Goal: Task Accomplishment & Management: Manage account settings

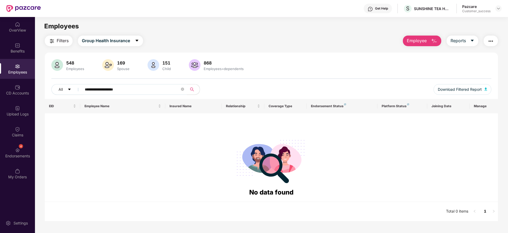
scroll to position [17, 0]
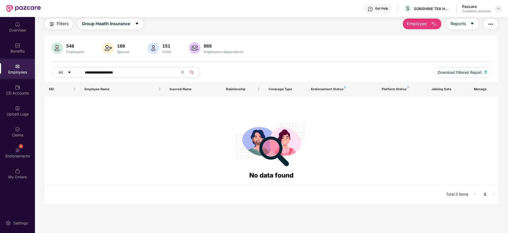
click at [499, 10] on img at bounding box center [498, 8] width 4 height 4
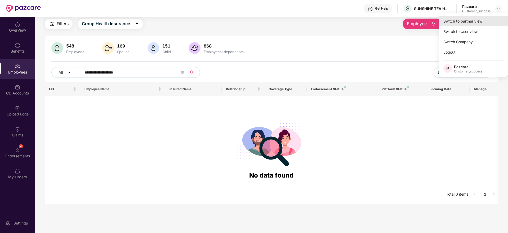
click at [477, 21] on div "Switch to partner view" at bounding box center [473, 21] width 69 height 10
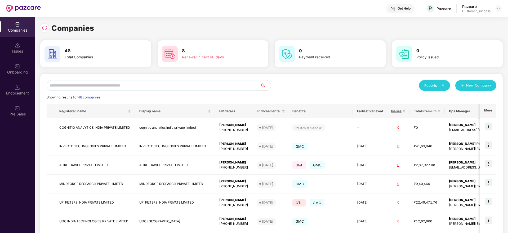
click at [117, 88] on input "text" at bounding box center [154, 85] width 214 height 11
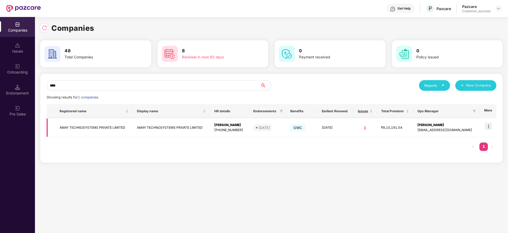
type input "****"
click at [489, 127] on img at bounding box center [488, 125] width 7 height 7
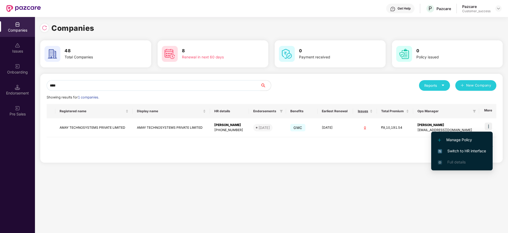
click at [467, 148] on span "Switch to HR interface" at bounding box center [462, 151] width 48 height 6
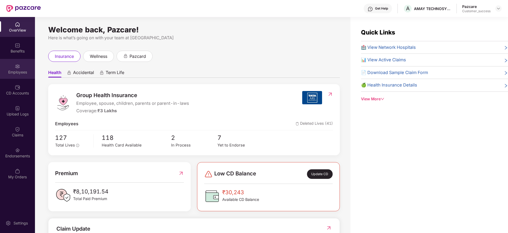
click at [20, 69] on div "Employees" at bounding box center [17, 71] width 35 height 5
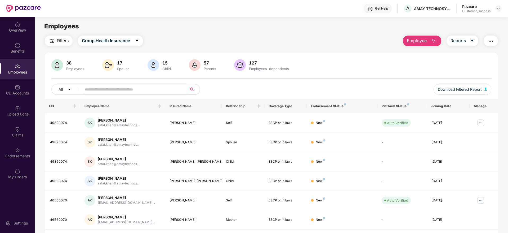
click at [413, 42] on span "Employee" at bounding box center [417, 40] width 20 height 7
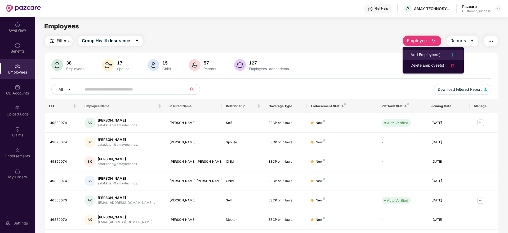
click at [424, 53] on div "Add Employee(s)" at bounding box center [425, 55] width 30 height 6
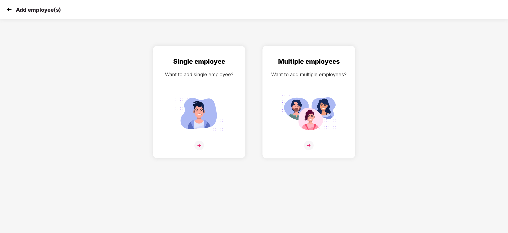
click at [309, 143] on img at bounding box center [309, 145] width 10 height 10
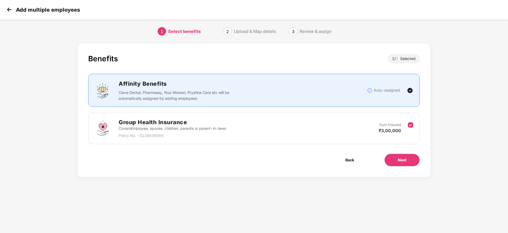
click at [397, 153] on div "Benefits 1 / 1 Selected Affinity Benefits Clove Dental, Pharmeasy, Nua Women, P…" at bounding box center [254, 109] width 353 height 133
click at [397, 158] on button "Next" at bounding box center [401, 159] width 35 height 13
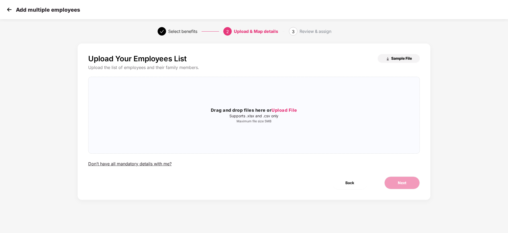
click at [382, 57] on button "Sample File" at bounding box center [399, 58] width 42 height 8
click at [286, 108] on span "Upload File" at bounding box center [284, 109] width 26 height 5
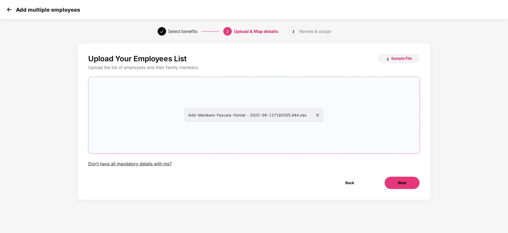
click at [398, 178] on button "Next" at bounding box center [401, 182] width 35 height 13
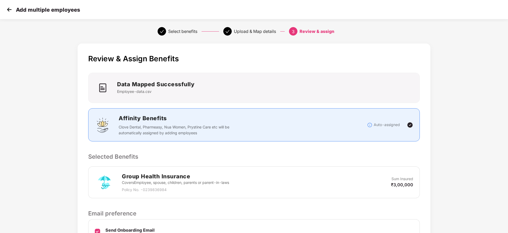
click at [348, 151] on div "Review & Assign Benefits Data Mapped Successfully Employee-data.csv Affinity Be…" at bounding box center [254, 162] width 353 height 239
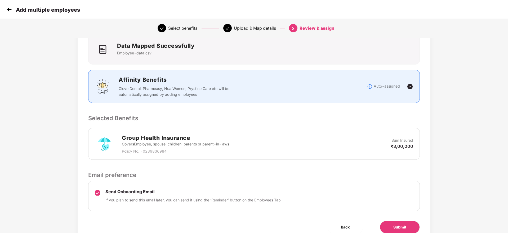
scroll to position [63, 0]
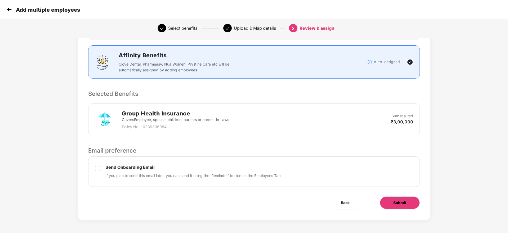
click at [393, 202] on button "Submit" at bounding box center [400, 202] width 40 height 13
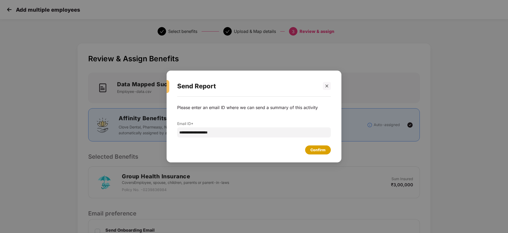
click at [314, 147] on div "Confirm" at bounding box center [317, 150] width 15 height 6
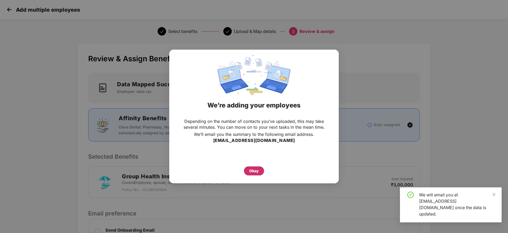
click at [249, 169] on div "Okay" at bounding box center [254, 170] width 20 height 9
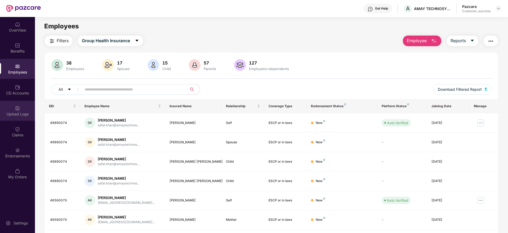
click at [19, 115] on div "Upload Logs" at bounding box center [17, 113] width 35 height 5
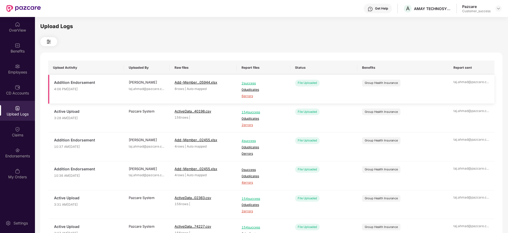
click at [248, 96] on span "6 errors" at bounding box center [264, 95] width 44 height 5
click at [16, 72] on div "Employees" at bounding box center [17, 71] width 35 height 5
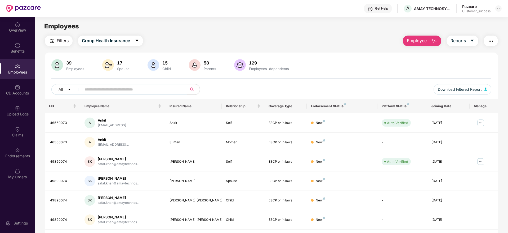
click at [417, 44] on button "Employee" at bounding box center [422, 40] width 38 height 11
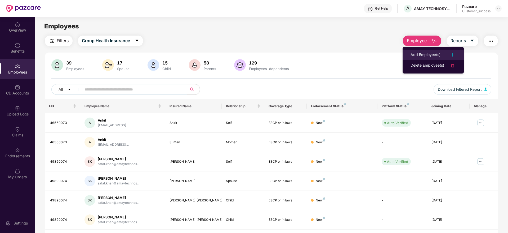
click at [427, 53] on div "Add Employee(s)" at bounding box center [425, 55] width 30 height 6
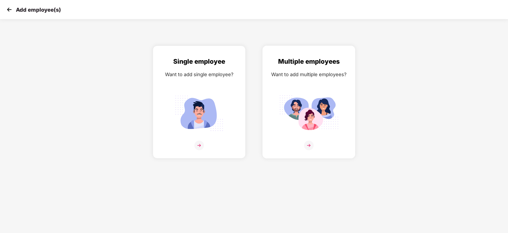
click at [311, 146] on img at bounding box center [309, 145] width 10 height 10
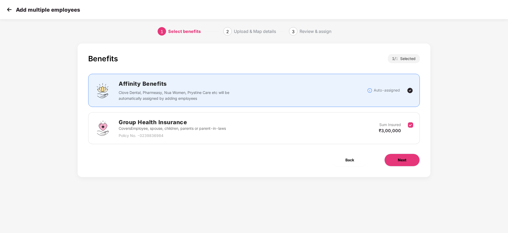
click at [385, 161] on button "Next" at bounding box center [401, 159] width 35 height 13
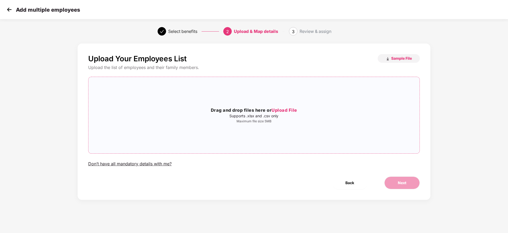
click at [290, 111] on span "Upload File" at bounding box center [284, 109] width 26 height 5
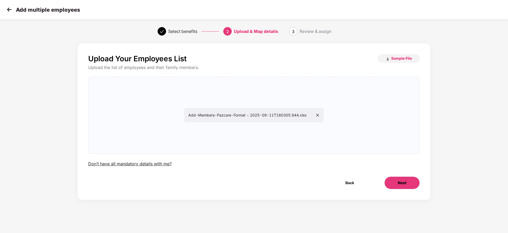
click at [400, 177] on button "Next" at bounding box center [401, 182] width 35 height 13
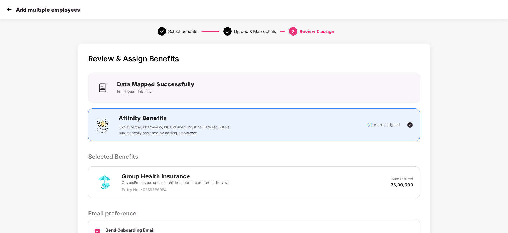
click at [417, 157] on p "Selected Benefits" at bounding box center [254, 156] width 332 height 9
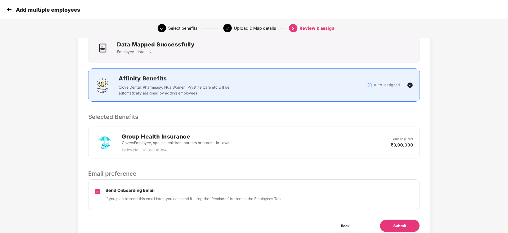
scroll to position [63, 0]
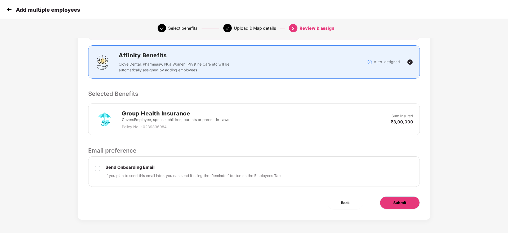
click at [387, 203] on button "Submit" at bounding box center [400, 202] width 40 height 13
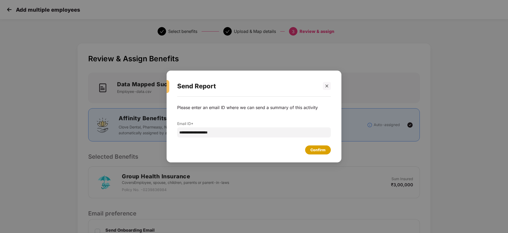
click at [310, 147] on div "Confirm" at bounding box center [317, 150] width 15 height 6
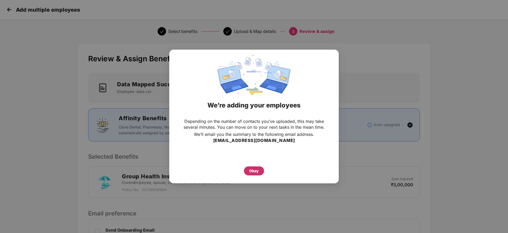
click at [255, 171] on div "Okay" at bounding box center [254, 171] width 10 height 6
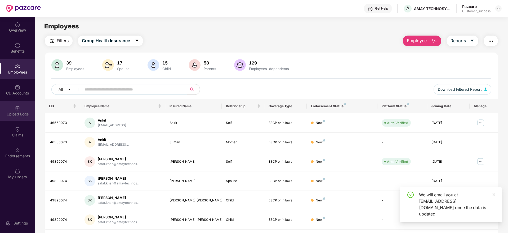
click at [21, 114] on div "Upload Logs" at bounding box center [17, 113] width 35 height 5
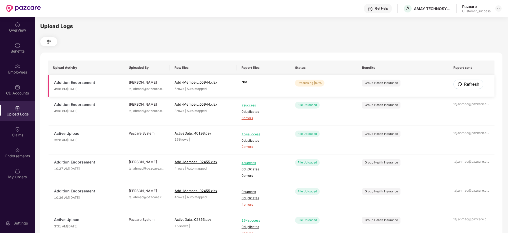
click at [460, 83] on icon "redo" at bounding box center [460, 84] width 4 height 4
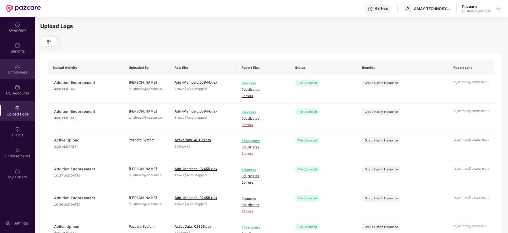
click at [26, 68] on div "Employees" at bounding box center [17, 69] width 35 height 20
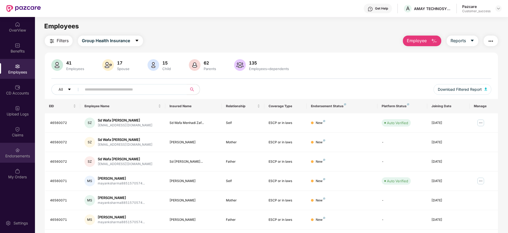
click at [16, 152] on img at bounding box center [17, 149] width 5 height 5
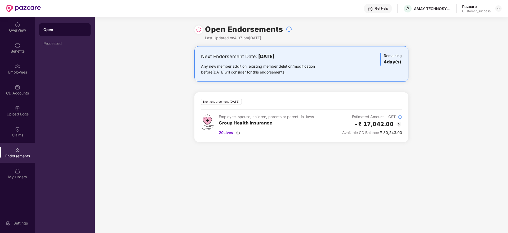
click at [200, 29] on img at bounding box center [198, 29] width 5 height 5
click at [200, 32] on img at bounding box center [198, 29] width 5 height 5
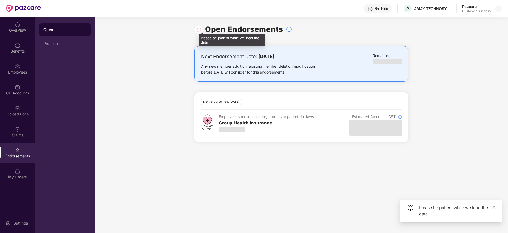
click at [200, 32] on div at bounding box center [198, 30] width 5 height 6
click at [199, 29] on div at bounding box center [198, 30] width 5 height 6
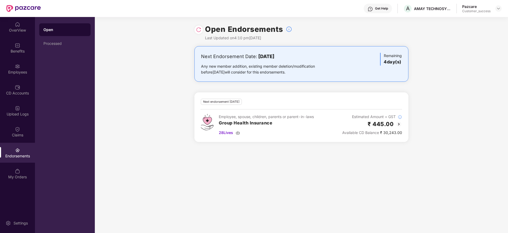
click at [199, 27] on img at bounding box center [198, 29] width 5 height 5
click at [198, 30] on img at bounding box center [198, 29] width 5 height 5
click at [399, 124] on img at bounding box center [399, 124] width 6 height 6
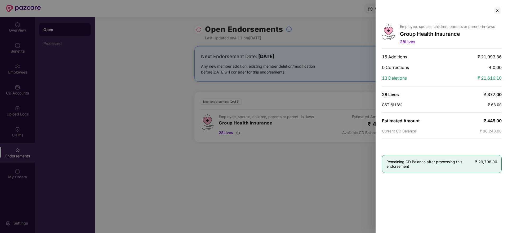
click at [151, 104] on div at bounding box center [254, 116] width 508 height 233
click at [499, 13] on div at bounding box center [497, 10] width 8 height 8
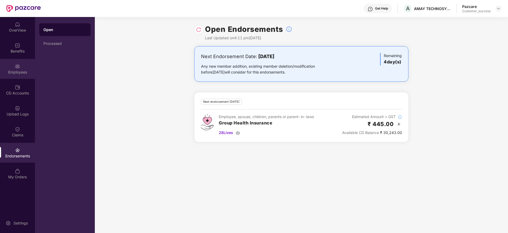
click at [19, 74] on div "Employees" at bounding box center [17, 69] width 35 height 20
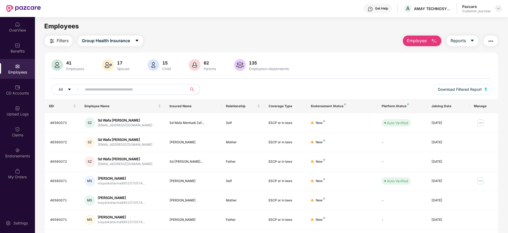
click at [498, 10] on img at bounding box center [498, 8] width 4 height 4
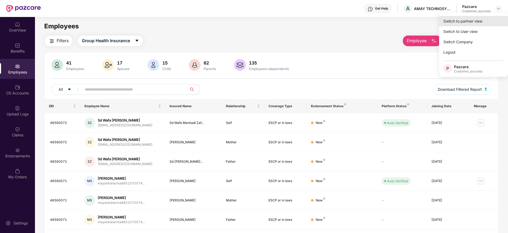
click at [479, 22] on div "Switch to partner view" at bounding box center [473, 21] width 69 height 10
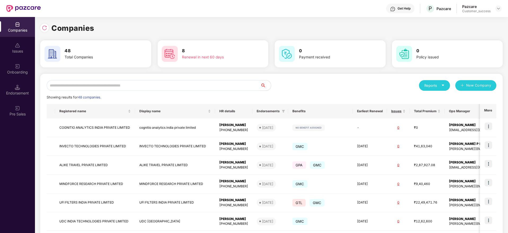
click at [133, 87] on input "text" at bounding box center [154, 85] width 214 height 11
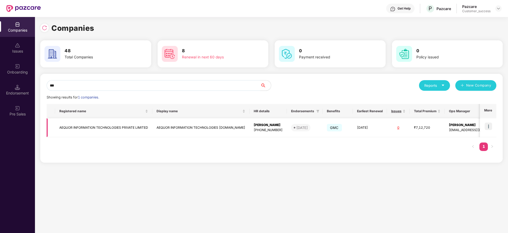
type input "***"
click at [488, 129] on img at bounding box center [488, 125] width 7 height 7
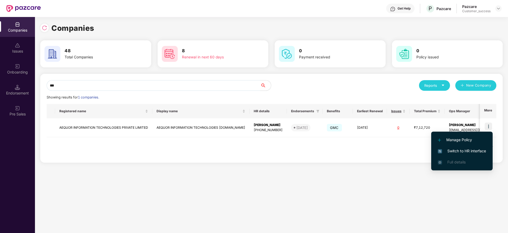
click at [463, 154] on li "Switch to HR interface" at bounding box center [461, 150] width 61 height 11
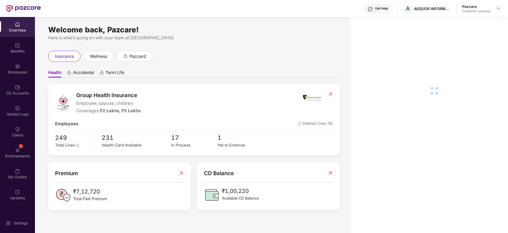
click at [20, 70] on div "Employees" at bounding box center [17, 71] width 35 height 5
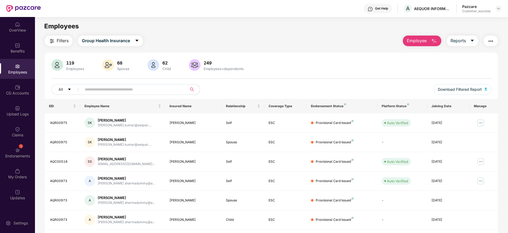
click at [97, 89] on input "text" at bounding box center [132, 89] width 95 height 8
paste input "********"
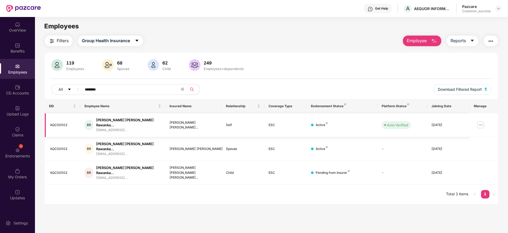
type input "********"
click at [481, 123] on img at bounding box center [480, 124] width 8 height 8
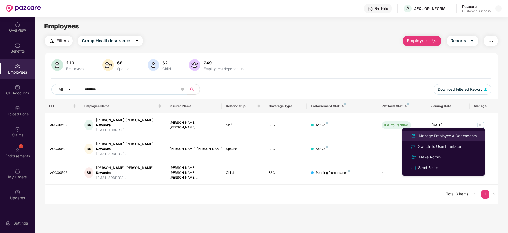
click at [441, 133] on div "Manage Employee & Dependents" at bounding box center [448, 136] width 60 height 6
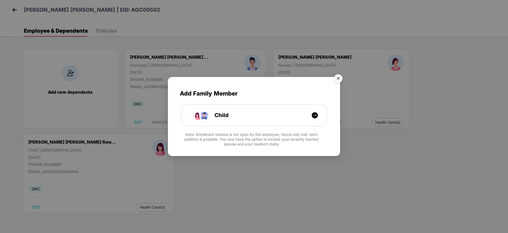
click at [338, 79] on img "Close" at bounding box center [338, 79] width 15 height 15
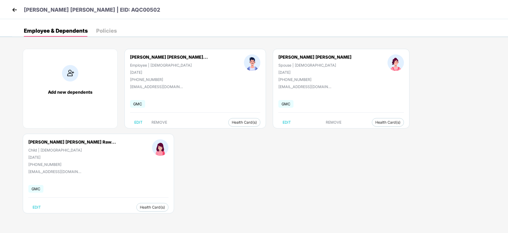
click at [18, 7] on img at bounding box center [15, 10] width 8 height 8
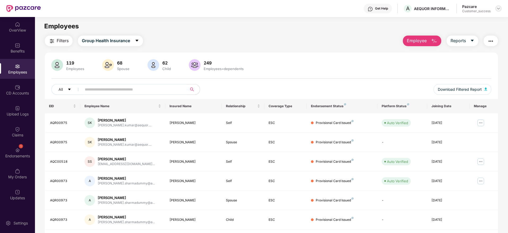
click at [498, 8] on img at bounding box center [498, 8] width 4 height 4
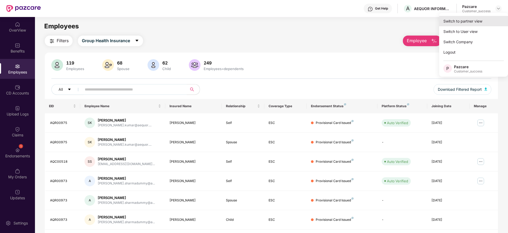
click at [467, 23] on div "Switch to partner view" at bounding box center [473, 21] width 69 height 10
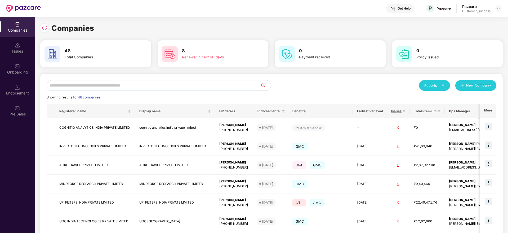
click at [105, 86] on input "text" at bounding box center [154, 85] width 214 height 11
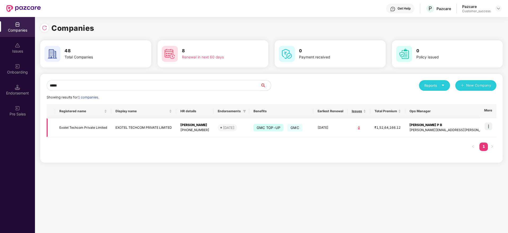
type input "*****"
click at [490, 122] on img at bounding box center [488, 125] width 7 height 7
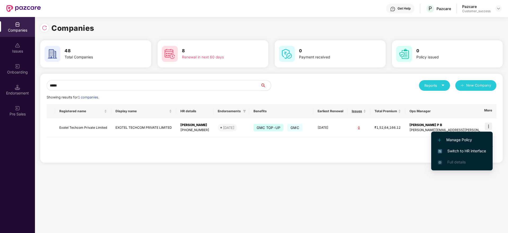
click at [454, 149] on span "Switch to HR interface" at bounding box center [462, 151] width 48 height 6
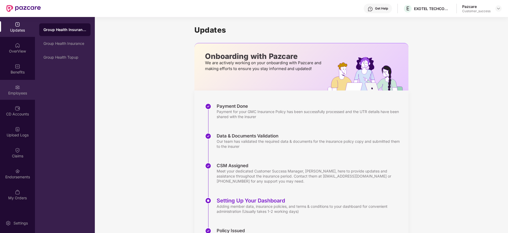
click at [19, 86] on img at bounding box center [17, 86] width 5 height 5
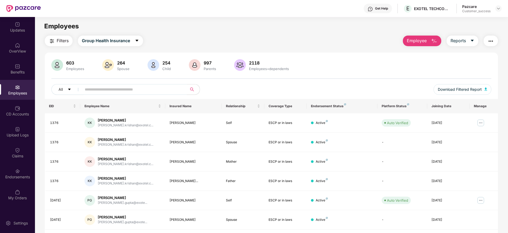
click at [104, 87] on input "text" at bounding box center [132, 89] width 95 height 8
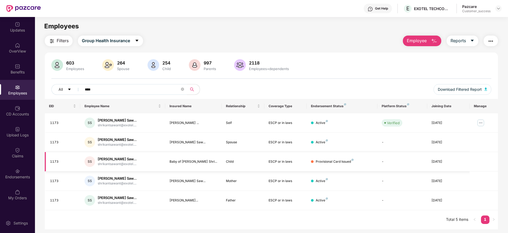
type input "****"
drag, startPoint x: 60, startPoint y: 162, endPoint x: 48, endPoint y: 160, distance: 12.8
click at [48, 160] on td "1173" at bounding box center [62, 161] width 35 height 19
copy div "1173"
click at [496, 8] on img at bounding box center [498, 8] width 4 height 4
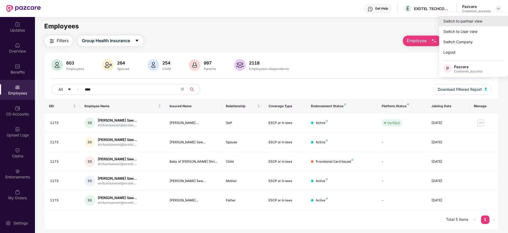
click at [474, 16] on div "Switch to partner view" at bounding box center [473, 21] width 69 height 10
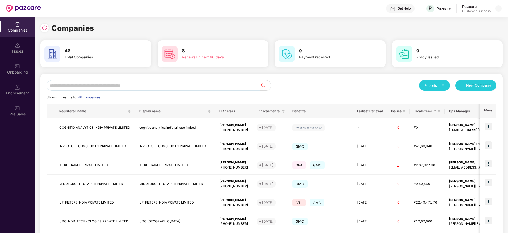
click at [218, 79] on div "Reports New Company Showing results for 48 companies. Registered name Display n…" at bounding box center [271, 202] width 462 height 257
click at [206, 86] on input "text" at bounding box center [154, 85] width 214 height 11
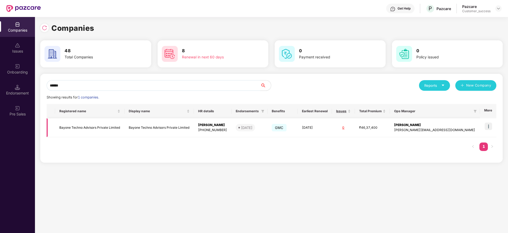
type input "******"
click at [489, 127] on img at bounding box center [488, 125] width 7 height 7
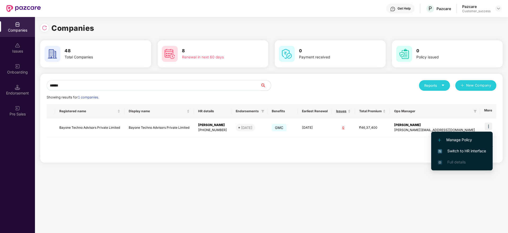
click at [459, 150] on span "Switch to HR interface" at bounding box center [462, 151] width 48 height 6
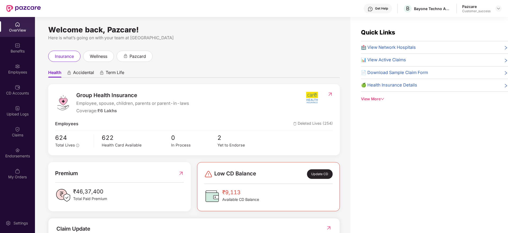
click at [17, 67] on img at bounding box center [17, 66] width 5 height 5
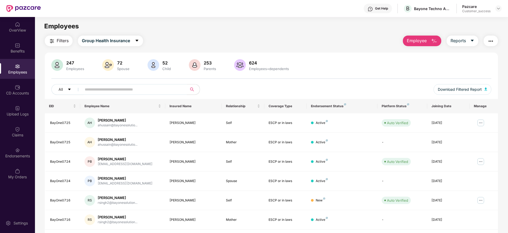
click at [120, 90] on input "text" at bounding box center [132, 89] width 95 height 8
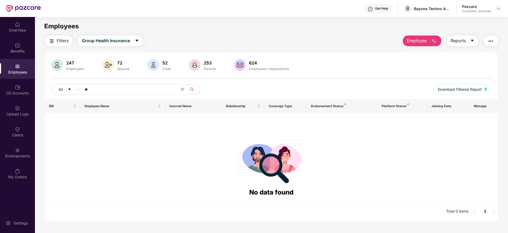
type input "*"
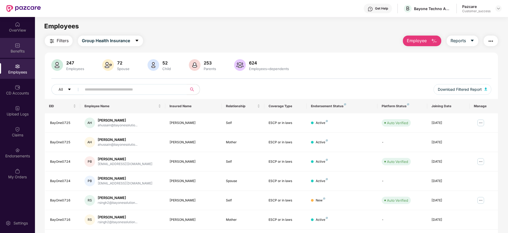
click at [15, 51] on div "Benefits" at bounding box center [17, 50] width 35 height 5
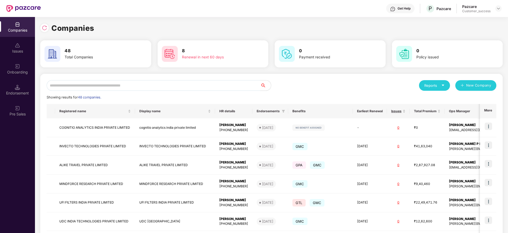
click at [103, 84] on input "text" at bounding box center [154, 85] width 214 height 11
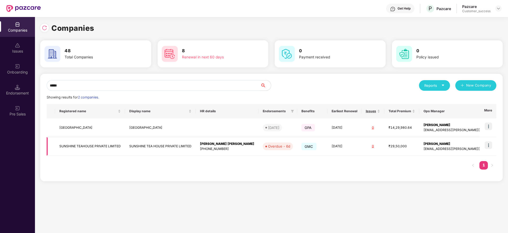
type input "*****"
click at [488, 144] on img at bounding box center [488, 144] width 7 height 7
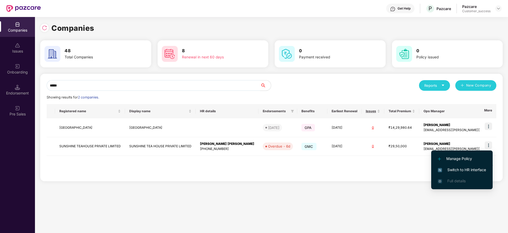
click at [461, 168] on span "Switch to HR interface" at bounding box center [462, 170] width 48 height 6
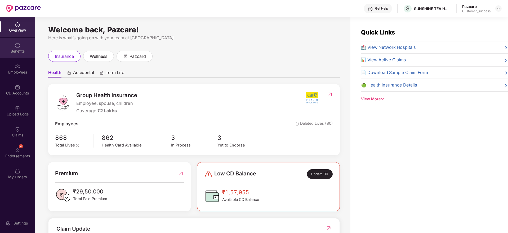
click at [16, 48] on div "Benefits" at bounding box center [17, 50] width 35 height 5
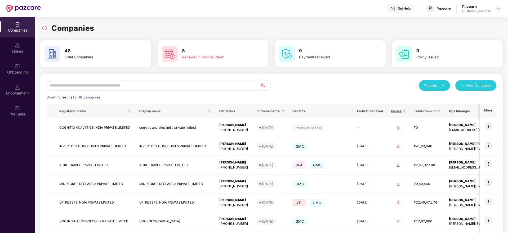
click at [125, 87] on input "text" at bounding box center [154, 85] width 214 height 11
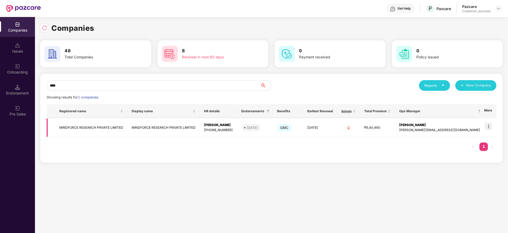
type input "****"
click at [488, 126] on img at bounding box center [488, 125] width 7 height 7
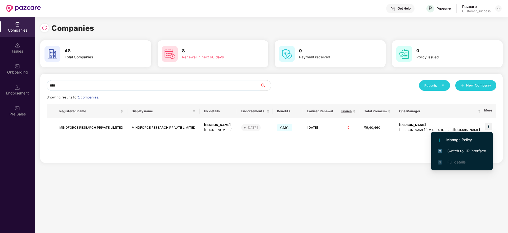
click at [458, 149] on span "Switch to HR interface" at bounding box center [462, 151] width 48 height 6
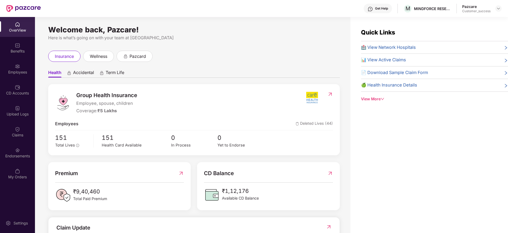
click at [458, 149] on div "Quick Links 🏥 View Network Hospitals 📊 View Active Claims 📄 Download Sample Cla…" at bounding box center [429, 133] width 158 height 233
click at [18, 74] on div "Employees" at bounding box center [17, 71] width 35 height 5
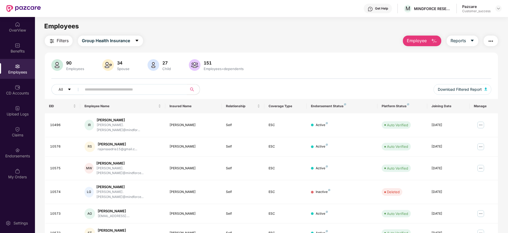
click at [108, 89] on input "text" at bounding box center [132, 89] width 95 height 8
click at [499, 10] on img at bounding box center [498, 8] width 4 height 4
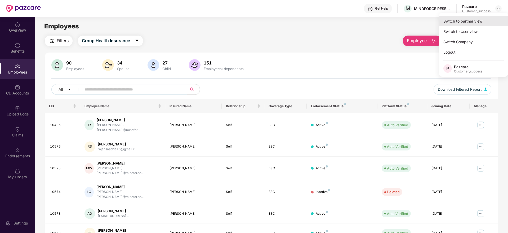
click at [469, 22] on div "Switch to partner view" at bounding box center [473, 21] width 69 height 10
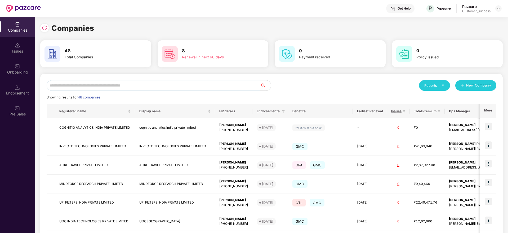
click at [202, 84] on input "text" at bounding box center [154, 85] width 214 height 11
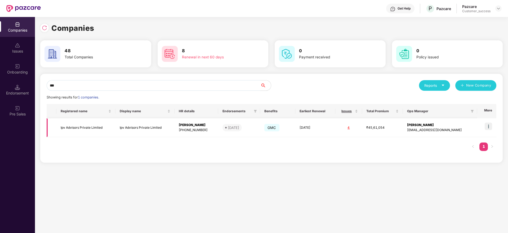
type input "***"
click at [488, 124] on img at bounding box center [488, 125] width 7 height 7
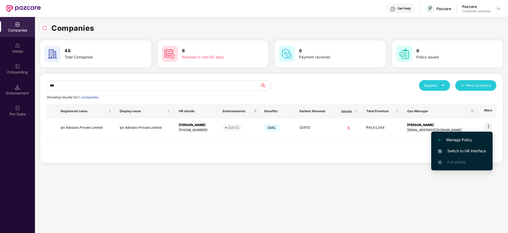
click at [456, 150] on span "Switch to HR interface" at bounding box center [462, 151] width 48 height 6
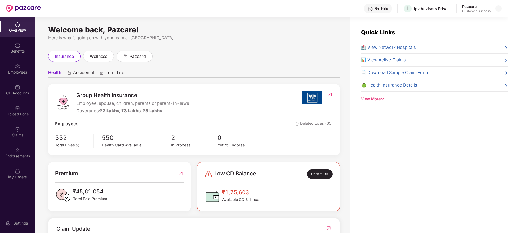
click at [391, 47] on span "🏥 View Network Hospitals" at bounding box center [388, 47] width 55 height 7
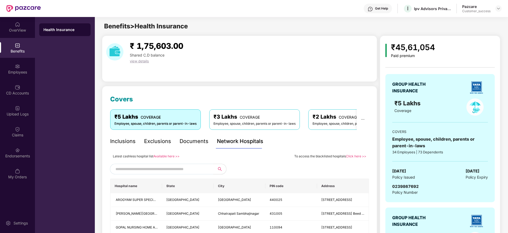
click at [161, 154] on link "Available here >>" at bounding box center [166, 156] width 26 height 4
click at [164, 155] on link "Available here >>" at bounding box center [166, 156] width 26 height 4
click at [497, 7] on img at bounding box center [498, 8] width 4 height 4
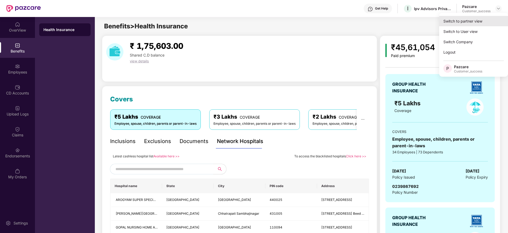
click at [457, 23] on div "Switch to partner view" at bounding box center [473, 21] width 69 height 10
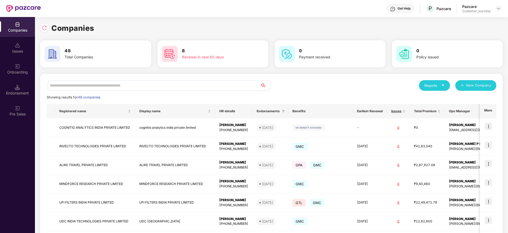
click at [107, 85] on input "text" at bounding box center [154, 85] width 214 height 11
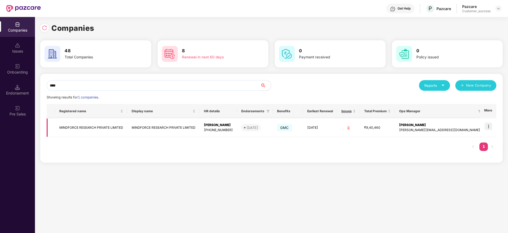
type input "****"
click at [489, 126] on img at bounding box center [488, 125] width 7 height 7
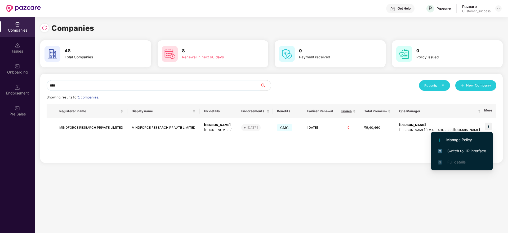
click at [460, 150] on span "Switch to HR interface" at bounding box center [462, 151] width 48 height 6
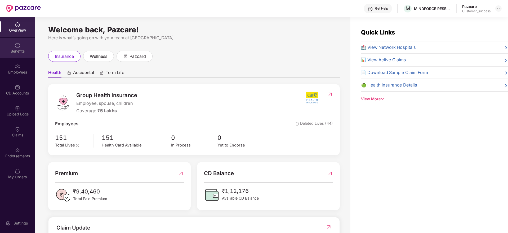
click at [16, 53] on div "Benefits" at bounding box center [17, 50] width 35 height 5
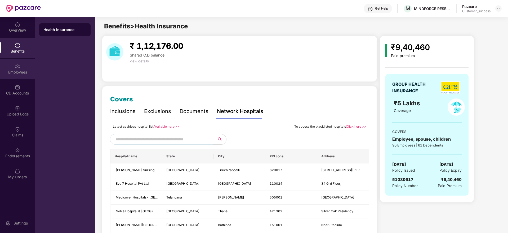
click at [15, 74] on div "Employees" at bounding box center [17, 69] width 35 height 20
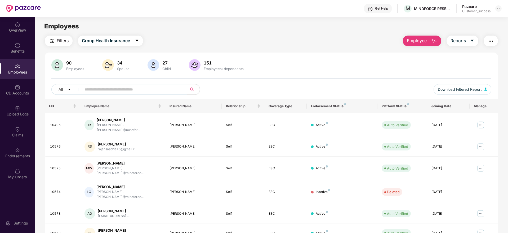
click at [103, 87] on input "text" at bounding box center [132, 89] width 95 height 8
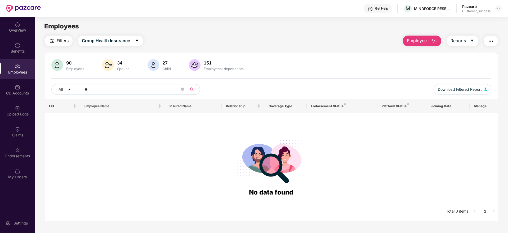
type input "*"
click at [139, 95] on div "All ** Download Filtered Report" at bounding box center [271, 91] width 440 height 15
click at [136, 91] on input "**" at bounding box center [132, 89] width 95 height 8
type input "*"
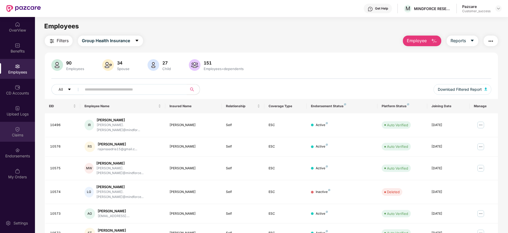
click at [17, 131] on img at bounding box center [17, 128] width 5 height 5
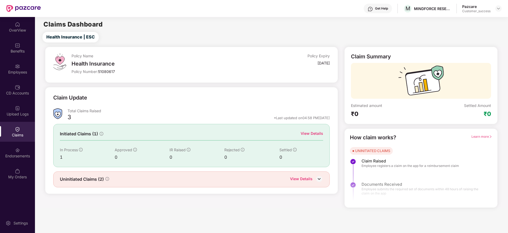
click at [105, 179] on div "Uninitiated Claims (2)" at bounding box center [84, 179] width 49 height 7
click at [312, 133] on div "View Details" at bounding box center [312, 133] width 23 height 6
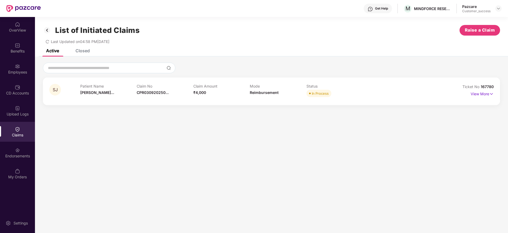
click at [88, 50] on div "Closed" at bounding box center [82, 50] width 14 height 5
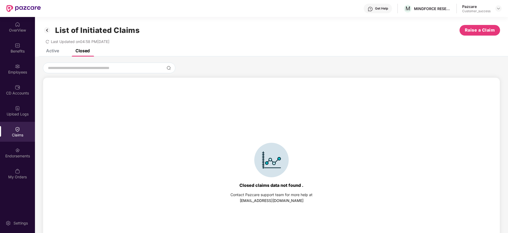
click at [51, 50] on div "Active" at bounding box center [52, 50] width 13 height 5
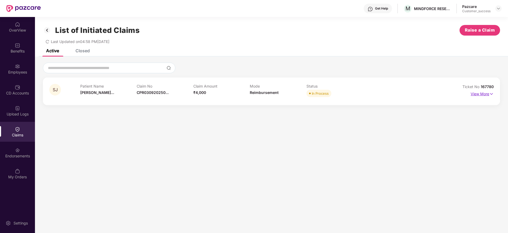
click at [490, 94] on img at bounding box center [491, 94] width 5 height 6
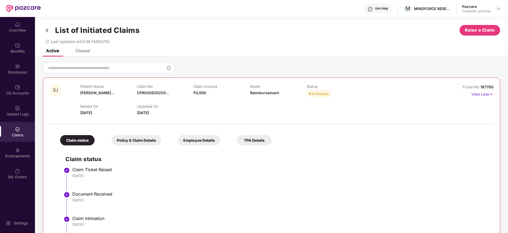
click at [296, 43] on div "Last Updated on 04:58 PM[DATE]" at bounding box center [271, 39] width 457 height 8
click at [84, 50] on div "Closed" at bounding box center [82, 50] width 14 height 5
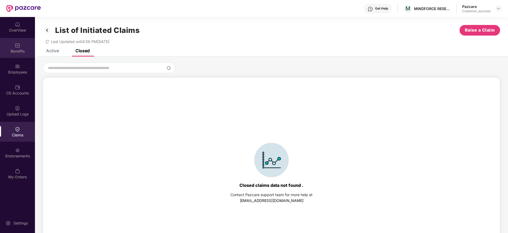
click at [18, 44] on img at bounding box center [17, 45] width 5 height 5
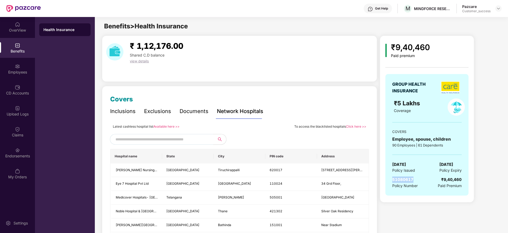
drag, startPoint x: 416, startPoint y: 177, endPoint x: 390, endPoint y: 177, distance: 26.2
click at [390, 177] on div "GROUP HEALTH INSURANCE ₹5 Lakhs Coverage COVERS Employee, spouse, children 90 E…" at bounding box center [426, 134] width 83 height 121
copy span "51080617"
click at [16, 73] on div "Employees" at bounding box center [17, 71] width 35 height 5
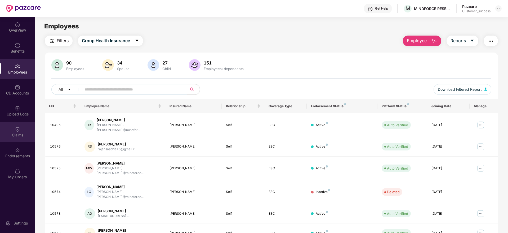
click at [17, 127] on img at bounding box center [17, 128] width 5 height 5
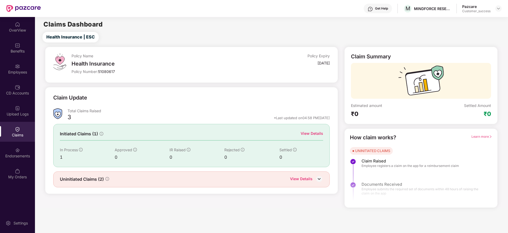
click at [316, 177] on img at bounding box center [319, 179] width 8 height 8
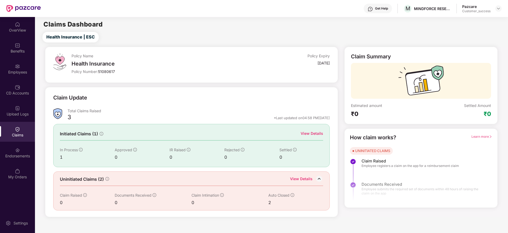
click at [418, 28] on main "Claims Dashboard Health Insurance | ESC Policy Name Health Insurance Policy Num…" at bounding box center [271, 117] width 473 height 200
click at [309, 97] on div "Claim Update" at bounding box center [191, 100] width 277 height 15
click at [342, 95] on div "Claim Summary Estimated amount ₹0 Settled Amount ₹0 How claim works? Learn more…" at bounding box center [421, 132] width 160 height 170
drag, startPoint x: 319, startPoint y: 113, endPoint x: 304, endPoint y: 87, distance: 30.4
click at [304, 87] on div "Claim Update Total Claims Raised 3 *Last updated on 04:58 PM[DATE] Initiated Cl…" at bounding box center [191, 152] width 293 height 130
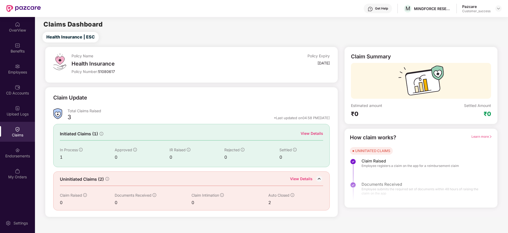
click at [315, 132] on div "View Details" at bounding box center [312, 133] width 23 height 6
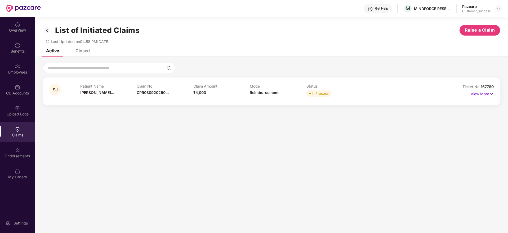
click at [82, 50] on div "Closed" at bounding box center [82, 50] width 14 height 5
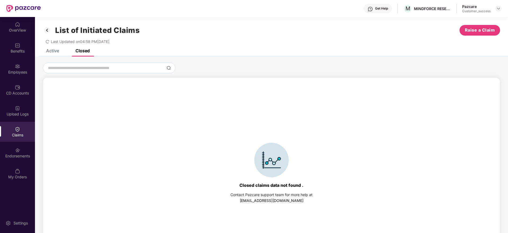
click at [52, 54] on div "Active" at bounding box center [48, 51] width 21 height 12
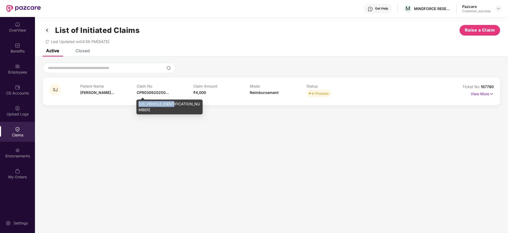
drag, startPoint x: 139, startPoint y: 105, endPoint x: 180, endPoint y: 105, distance: 40.8
click at [180, 105] on div "[US_VEHICLE_IDENTIFICATION_NUMBER]" at bounding box center [169, 106] width 66 height 15
copy div "[US_VEHICLE_IDENTIFICATION_NUMBER]"
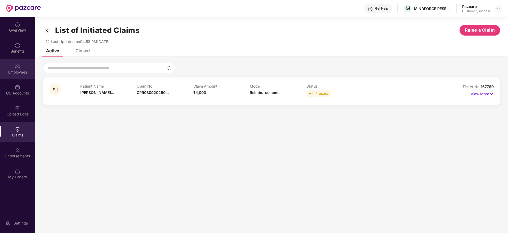
click at [16, 73] on div "Employees" at bounding box center [17, 71] width 35 height 5
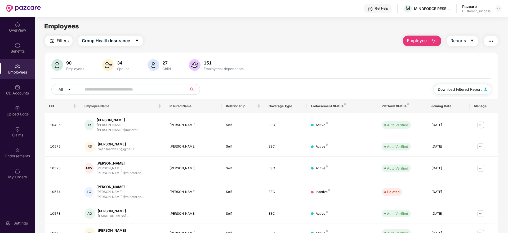
click at [456, 91] on span "Download Filtered Report" at bounding box center [460, 89] width 44 height 6
click at [16, 52] on div "Benefits" at bounding box center [17, 50] width 35 height 5
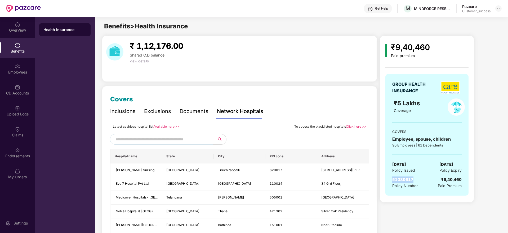
drag, startPoint x: 415, startPoint y: 179, endPoint x: 389, endPoint y: 181, distance: 25.8
click at [389, 181] on div "GROUP HEALTH INSURANCE ₹5 Lakhs Coverage COVERS Employee, spouse, children 90 E…" at bounding box center [426, 134] width 83 height 121
copy span "51080617"
click at [16, 134] on div "Claims" at bounding box center [17, 134] width 35 height 5
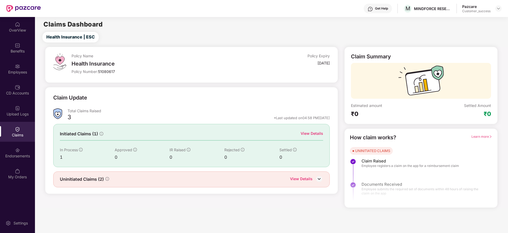
click at [319, 180] on img at bounding box center [319, 179] width 8 height 8
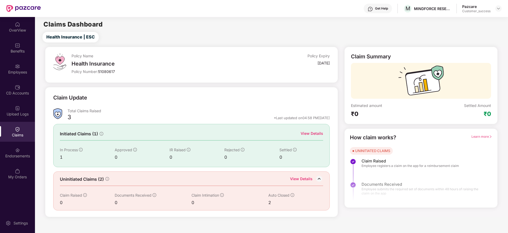
click at [257, 83] on div "Policy Name Health Insurance Policy Number: 51080617 Policy Expiry [DATE] Claim…" at bounding box center [192, 132] width 300 height 170
click at [301, 179] on div "View Details" at bounding box center [301, 179] width 23 height 7
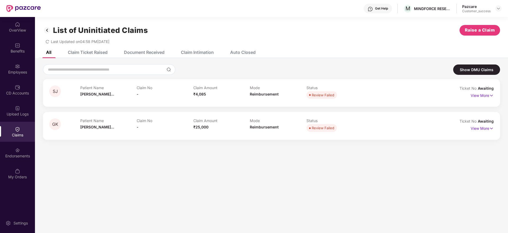
click at [47, 30] on img at bounding box center [47, 30] width 8 height 9
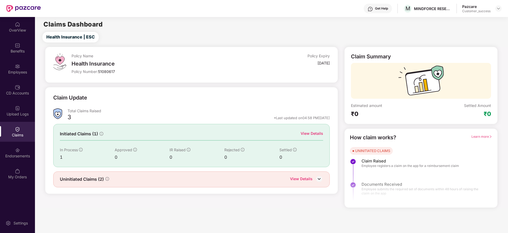
click at [309, 132] on div "View Details" at bounding box center [312, 133] width 23 height 6
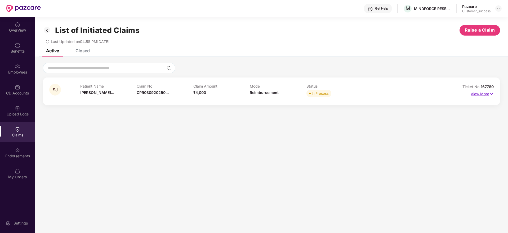
click at [490, 92] on img at bounding box center [491, 94] width 5 height 6
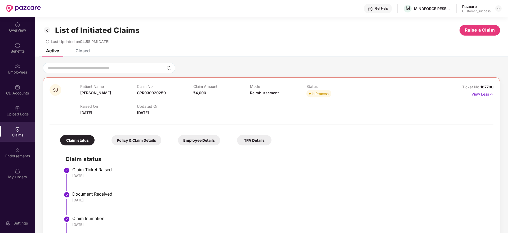
click at [235, 51] on div "Active Closed" at bounding box center [271, 52] width 473 height 7
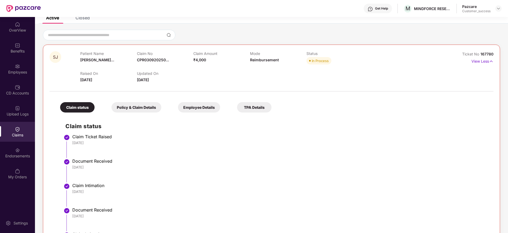
scroll to position [48, 0]
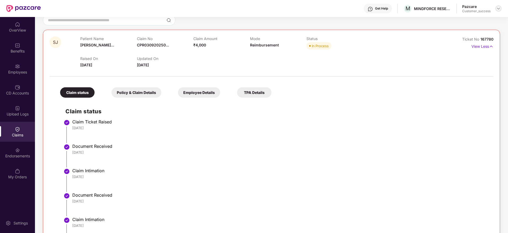
click at [499, 8] on img at bounding box center [498, 8] width 4 height 4
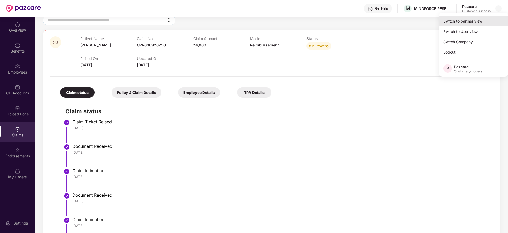
click at [475, 20] on div "Switch to partner view" at bounding box center [473, 21] width 69 height 10
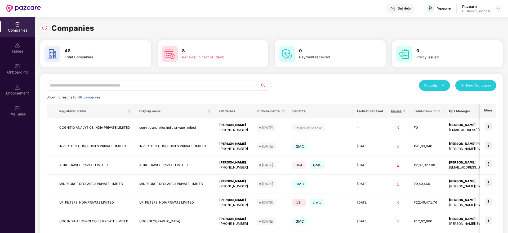
click at [128, 81] on input "text" at bounding box center [154, 85] width 214 height 11
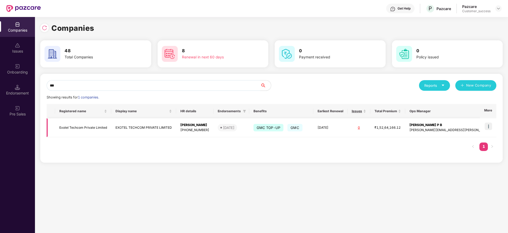
type input "***"
click at [491, 127] on img at bounding box center [488, 125] width 7 height 7
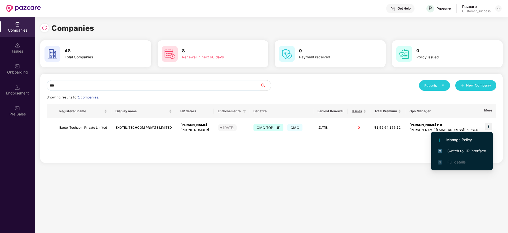
click at [467, 151] on span "Switch to HR interface" at bounding box center [462, 151] width 48 height 6
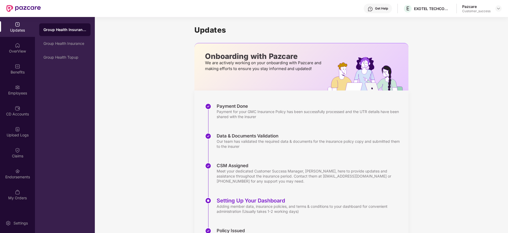
click at [18, 92] on div "Employees" at bounding box center [17, 92] width 35 height 5
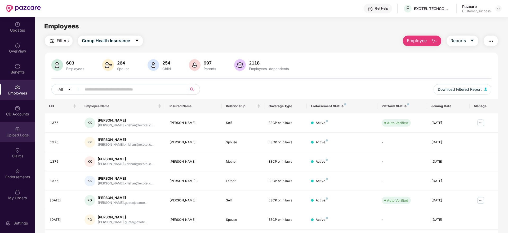
click at [17, 132] on div "Upload Logs" at bounding box center [17, 132] width 35 height 20
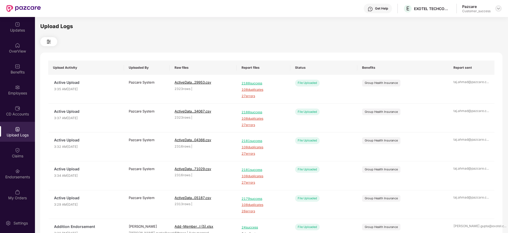
click at [500, 9] on img at bounding box center [498, 8] width 4 height 4
click at [470, 20] on div "Switch to partner view" at bounding box center [473, 21] width 69 height 10
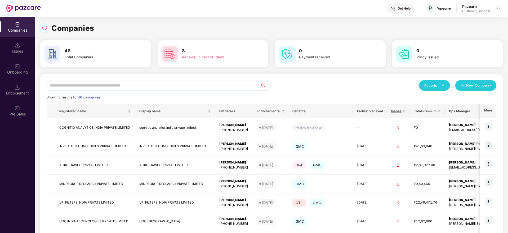
click at [172, 86] on input "text" at bounding box center [154, 85] width 214 height 11
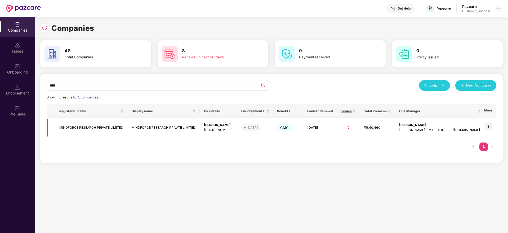
type input "****"
click at [489, 127] on img at bounding box center [488, 125] width 7 height 7
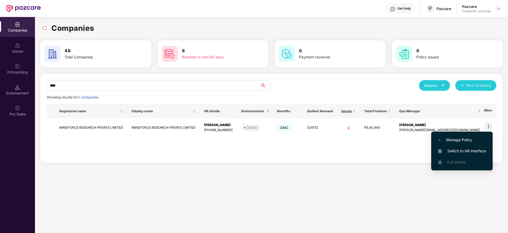
click at [462, 151] on span "Switch to HR interface" at bounding box center [462, 151] width 48 height 6
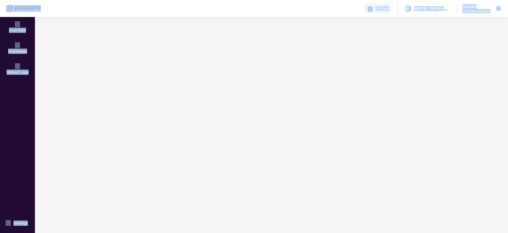
click at [462, 151] on main at bounding box center [271, 125] width 473 height 216
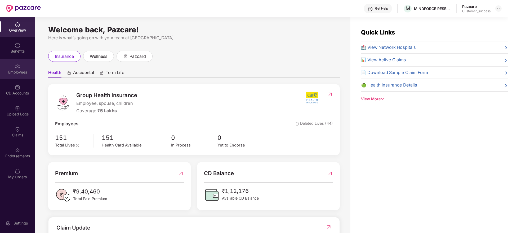
click at [12, 66] on div "Employees" at bounding box center [17, 69] width 35 height 20
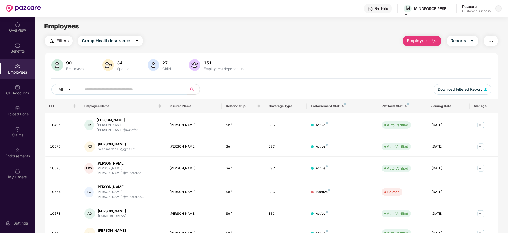
click at [500, 8] on img at bounding box center [498, 8] width 4 height 4
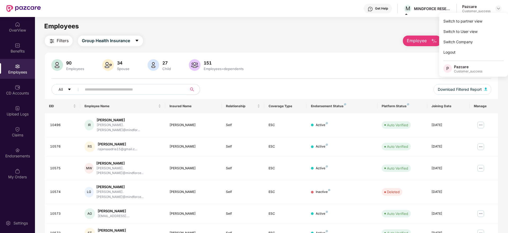
click at [377, 37] on div "Filters Group Health Insurance Employee Reports" at bounding box center [271, 40] width 453 height 11
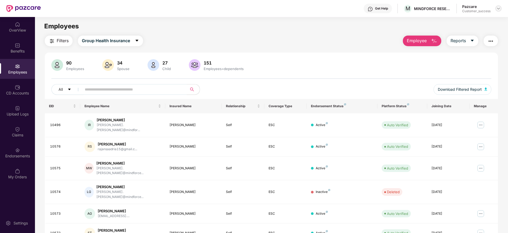
click at [498, 11] on div at bounding box center [498, 8] width 6 height 6
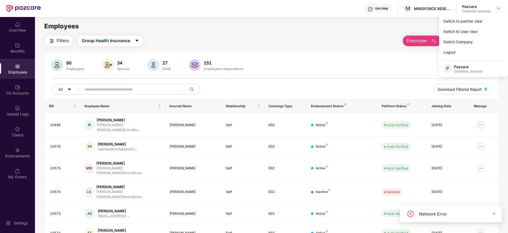
click at [111, 92] on input "text" at bounding box center [132, 89] width 95 height 8
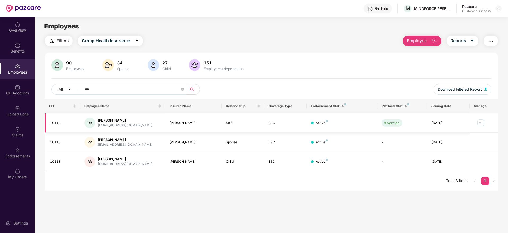
type input "***"
click at [481, 122] on img at bounding box center [480, 122] width 8 height 8
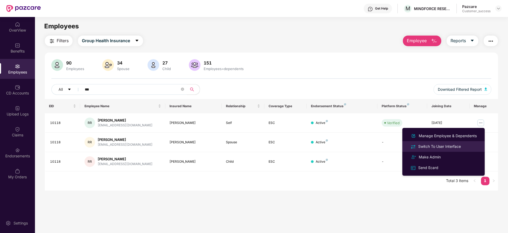
click at [448, 146] on div "Switch To User Interface" at bounding box center [439, 146] width 45 height 6
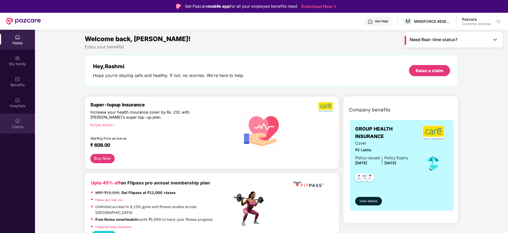
click at [16, 127] on div "Claims" at bounding box center [17, 126] width 35 height 5
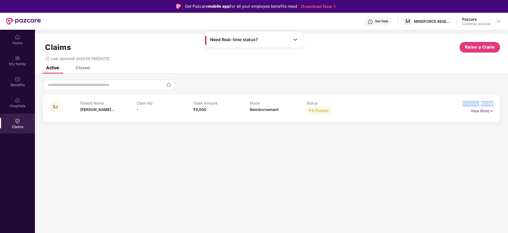
drag, startPoint x: 495, startPoint y: 103, endPoint x: 458, endPoint y: 102, distance: 36.6
click at [458, 102] on div "SJ Patient Name [PERSON_NAME]... Claim No - Claim Amount ₹4,000 Mode Reimbursem…" at bounding box center [271, 108] width 457 height 28
copy div "Ticket No 167780"
click at [90, 66] on div "Active Closed" at bounding box center [271, 69] width 473 height 7
click at [84, 69] on div "Closed" at bounding box center [82, 67] width 14 height 5
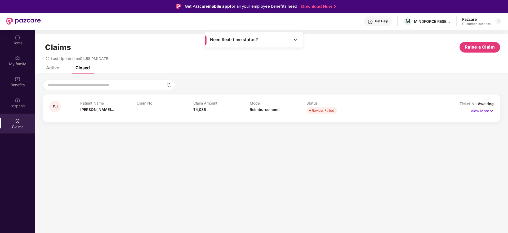
click at [56, 68] on div "Active" at bounding box center [52, 67] width 13 height 5
click at [499, 21] on img at bounding box center [498, 21] width 4 height 4
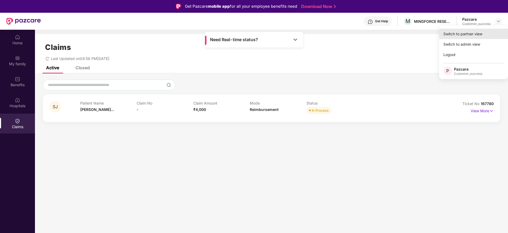
click at [466, 34] on div "Switch to partner view" at bounding box center [473, 34] width 69 height 10
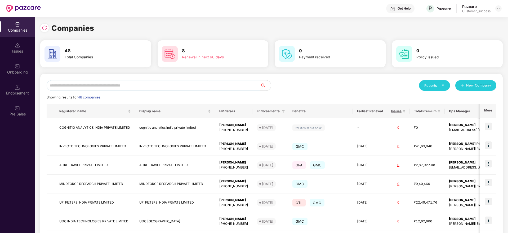
click at [204, 85] on input "text" at bounding box center [154, 85] width 214 height 11
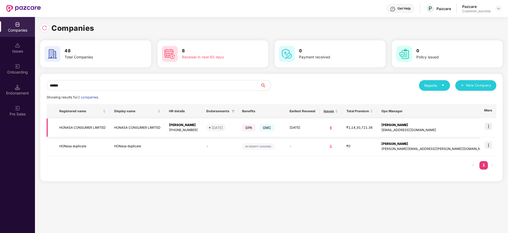
type input "******"
click at [488, 128] on img at bounding box center [488, 125] width 7 height 7
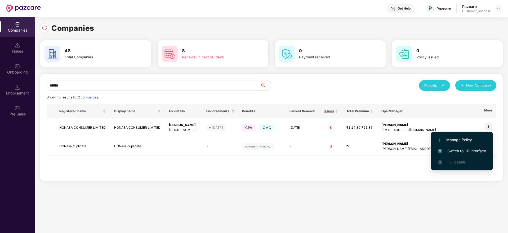
click at [460, 150] on span "Switch to HR interface" at bounding box center [462, 151] width 48 height 6
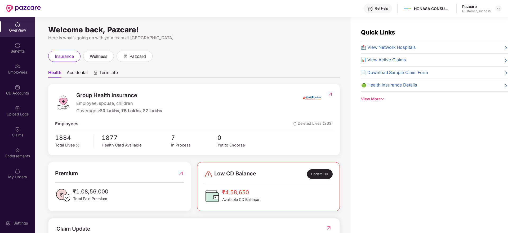
click at [23, 68] on div "Employees" at bounding box center [17, 69] width 35 height 20
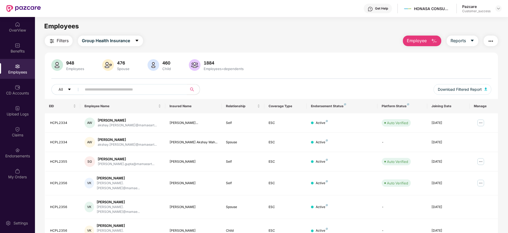
click at [127, 91] on input "text" at bounding box center [132, 89] width 95 height 8
paste input "********"
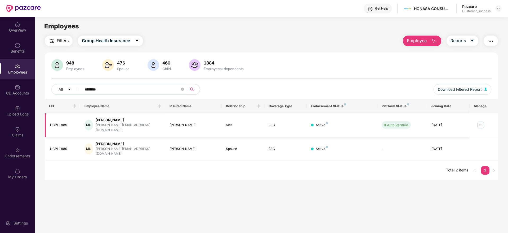
type input "********"
click at [480, 121] on img at bounding box center [480, 124] width 8 height 8
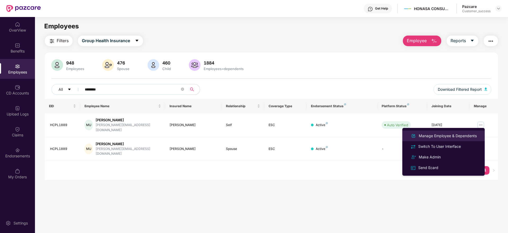
click at [429, 135] on div "Manage Employee & Dependents" at bounding box center [448, 136] width 60 height 6
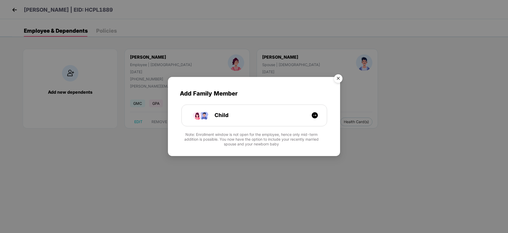
click at [339, 78] on img "Close" at bounding box center [338, 79] width 15 height 15
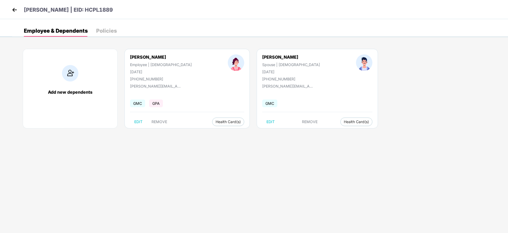
drag, startPoint x: 179, startPoint y: 58, endPoint x: 124, endPoint y: 56, distance: 55.6
click at [124, 56] on div "[PERSON_NAME] Employee | [DEMOGRAPHIC_DATA] [DATE] [PHONE_NUMBER]" at bounding box center [161, 67] width 98 height 27
copy div "[PERSON_NAME]"
click at [15, 10] on img at bounding box center [15, 10] width 8 height 8
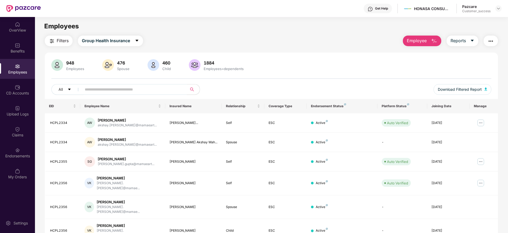
click at [154, 90] on input "text" at bounding box center [132, 89] width 95 height 8
paste input "**********"
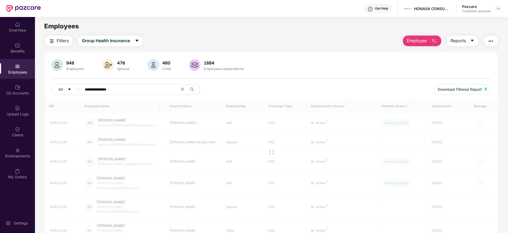
type input "**********"
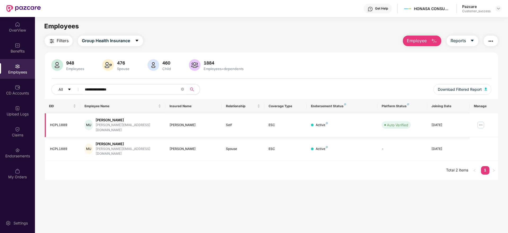
drag, startPoint x: 472, startPoint y: 123, endPoint x: 483, endPoint y: 122, distance: 10.2
click at [483, 122] on td at bounding box center [484, 125] width 28 height 24
click at [483, 122] on img at bounding box center [480, 124] width 8 height 8
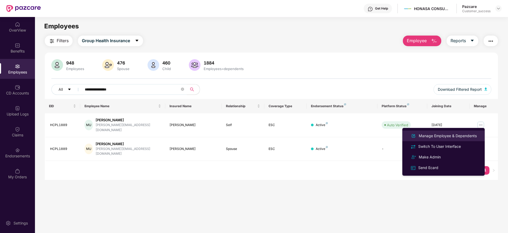
click at [440, 133] on div "Manage Employee & Dependents" at bounding box center [448, 136] width 60 height 6
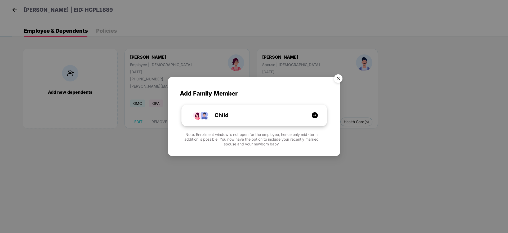
click at [253, 112] on div "Child" at bounding box center [257, 115] width 109 height 8
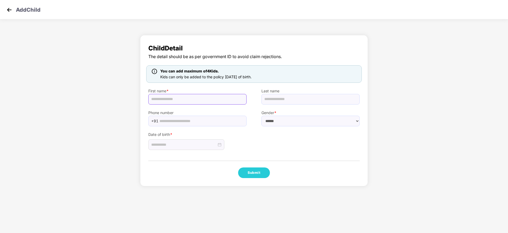
click at [192, 97] on input "text" at bounding box center [197, 99] width 98 height 11
paste input "**********"
type input "**********"
click at [279, 123] on select "****** **** ******" at bounding box center [310, 120] width 98 height 11
select select "****"
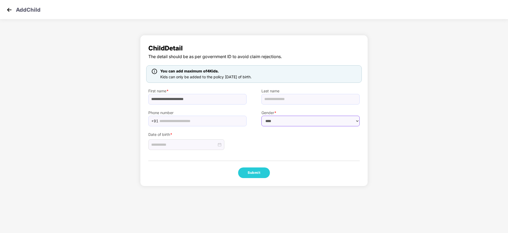
click at [261, 115] on select "****** **** ******" at bounding box center [310, 120] width 98 height 11
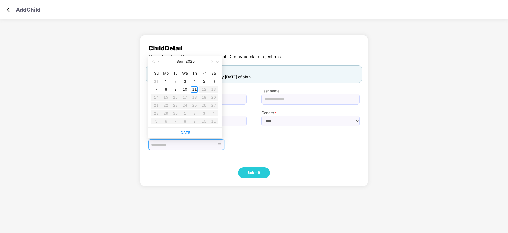
click at [195, 143] on input at bounding box center [183, 144] width 65 height 6
click at [193, 88] on div "11" at bounding box center [194, 89] width 6 height 6
click at [159, 145] on input "**********" at bounding box center [183, 144] width 65 height 6
type input "**********"
click at [176, 88] on div "9" at bounding box center [175, 89] width 6 height 6
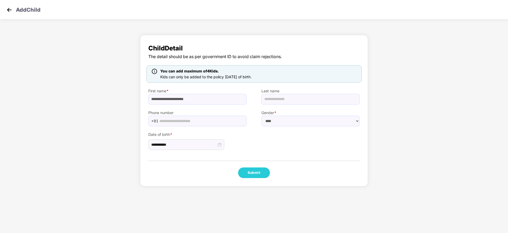
click at [395, 144] on div "**********" at bounding box center [254, 111] width 508 height 159
click at [258, 173] on button "Submit" at bounding box center [254, 172] width 32 height 11
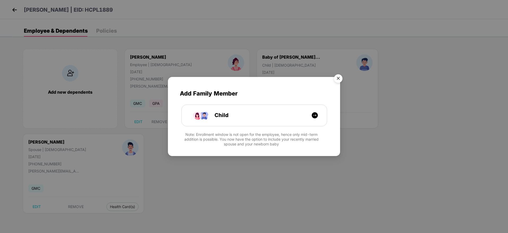
click at [338, 81] on img "Close" at bounding box center [338, 79] width 15 height 15
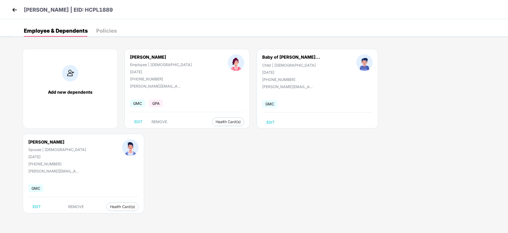
click at [14, 9] on img at bounding box center [15, 10] width 8 height 8
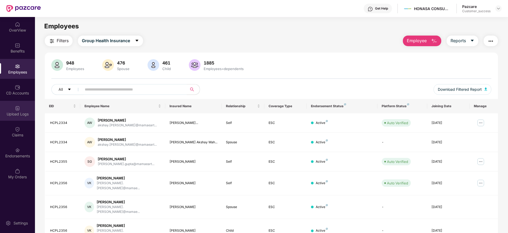
click at [17, 114] on div "Upload Logs" at bounding box center [17, 113] width 35 height 5
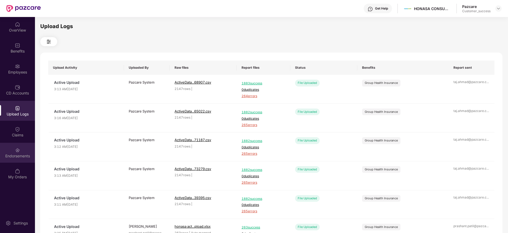
click at [20, 150] on img at bounding box center [17, 149] width 5 height 5
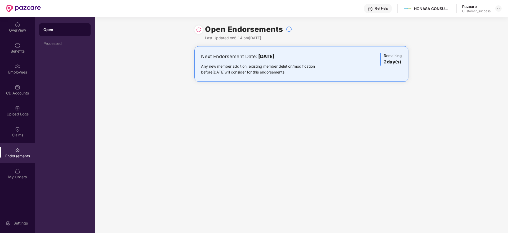
click at [198, 30] on img at bounding box center [198, 29] width 5 height 5
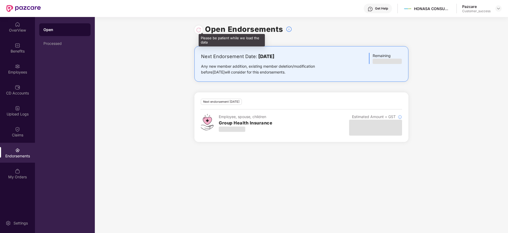
click at [199, 28] on div at bounding box center [198, 30] width 5 height 6
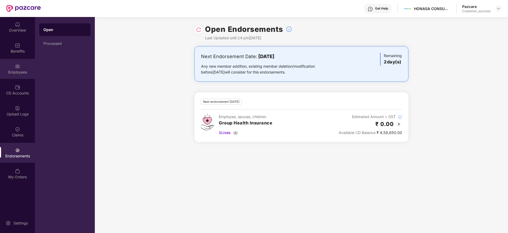
click at [24, 73] on div "Employees" at bounding box center [17, 71] width 35 height 5
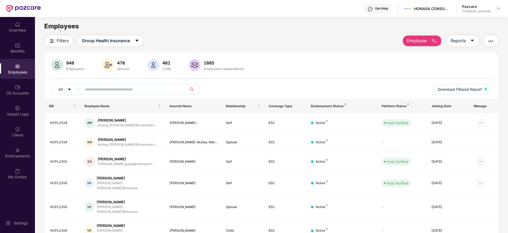
click at [127, 87] on input "text" at bounding box center [132, 89] width 95 height 8
paste input "**********"
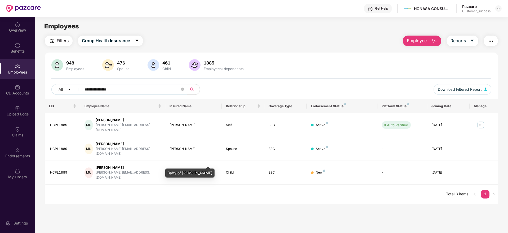
drag, startPoint x: 167, startPoint y: 173, endPoint x: 216, endPoint y: 175, distance: 49.0
click at [215, 175] on div "Baby of [PERSON_NAME]" at bounding box center [189, 172] width 49 height 9
copy div "Baby of [PERSON_NAME]"
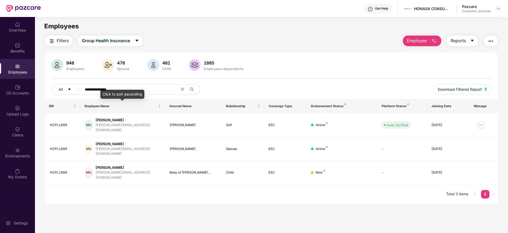
click at [138, 90] on div "Click to sort ascending" at bounding box center [122, 94] width 44 height 9
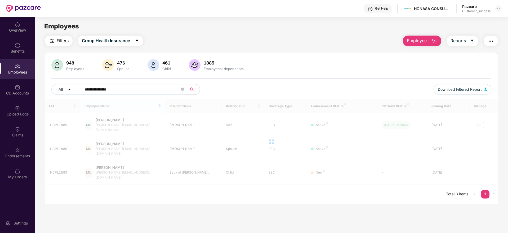
click at [158, 91] on input "**********" at bounding box center [132, 89] width 95 height 8
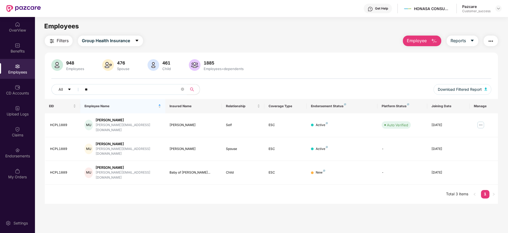
type input "*"
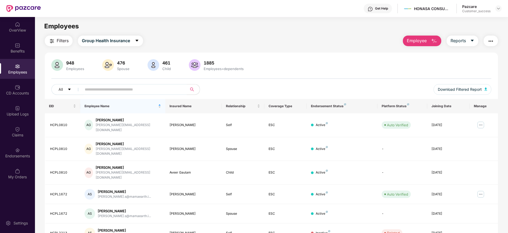
click at [19, 68] on img at bounding box center [17, 66] width 5 height 5
click at [499, 11] on div at bounding box center [498, 8] width 6 height 6
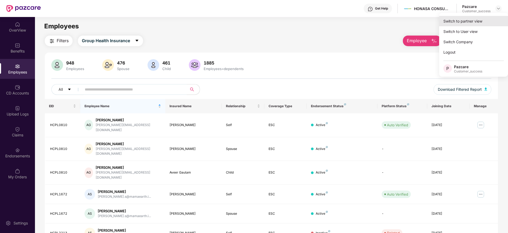
click at [466, 20] on div "Switch to partner view" at bounding box center [473, 21] width 69 height 10
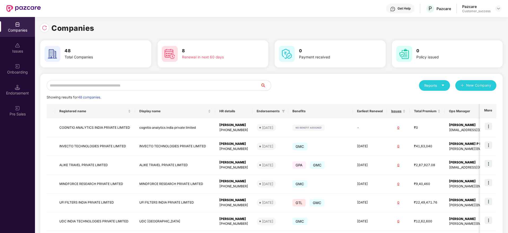
click at [228, 86] on input "text" at bounding box center [154, 85] width 214 height 11
click at [219, 85] on input "text" at bounding box center [154, 85] width 214 height 11
click at [216, 85] on input "text" at bounding box center [154, 85] width 214 height 11
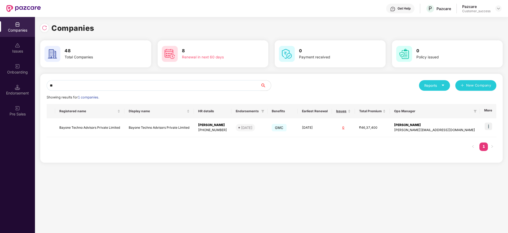
type input "*"
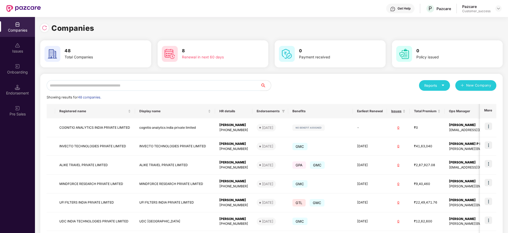
click at [25, 125] on div "Companies Issues Onboarding Endorsement Pre Sales" at bounding box center [17, 125] width 35 height 216
click at [70, 85] on input "text" at bounding box center [154, 85] width 214 height 11
click at [126, 86] on input "text" at bounding box center [154, 85] width 214 height 11
